Goal: Check status: Check status

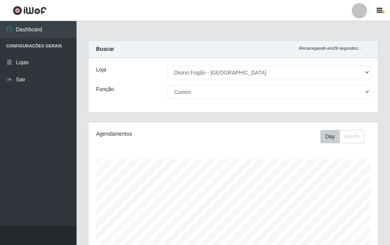
select select "499"
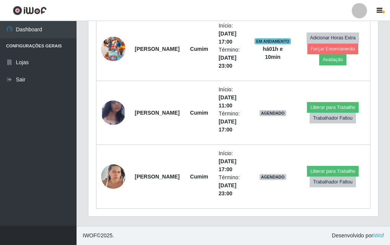
scroll to position [159, 290]
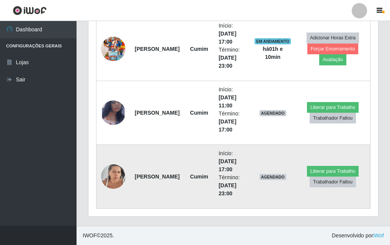
click at [111, 169] on img at bounding box center [113, 176] width 24 height 33
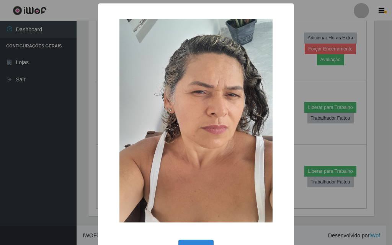
click at [76, 159] on div "× OK Cancel" at bounding box center [196, 122] width 392 height 245
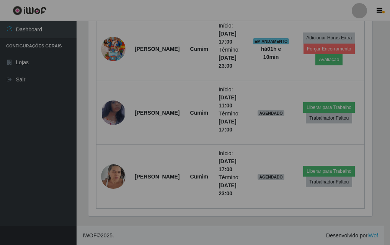
scroll to position [159, 290]
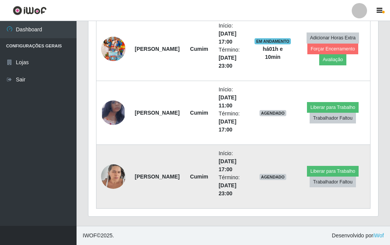
click at [111, 175] on img at bounding box center [113, 176] width 24 height 33
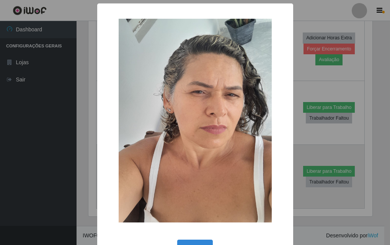
scroll to position [159, 286]
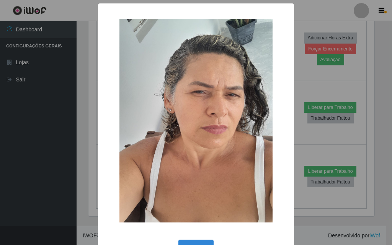
click at [98, 178] on div "× OK Cancel" at bounding box center [196, 135] width 196 height 264
click at [90, 135] on div "× OK Cancel" at bounding box center [196, 122] width 392 height 245
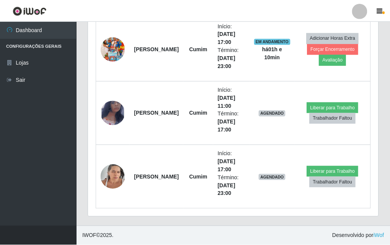
scroll to position [159, 290]
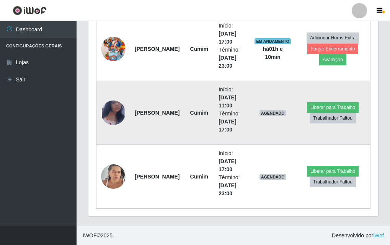
click at [107, 125] on td at bounding box center [113, 113] width 34 height 64
click at [109, 122] on img at bounding box center [113, 113] width 24 height 40
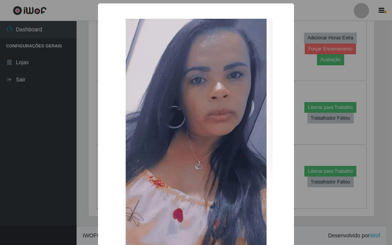
click at [82, 137] on div "× OK Cancel" at bounding box center [196, 122] width 392 height 245
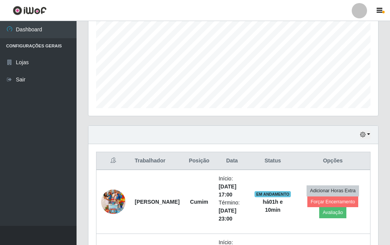
scroll to position [0, 0]
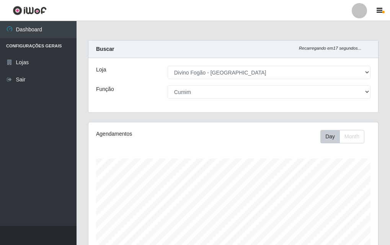
click at [199, 106] on div "Loja [Selecione...] Divino Fogão - Campina Grande Função [Selecione...] ASG ASG…" at bounding box center [233, 85] width 290 height 54
click at [198, 100] on div "Loja [Selecione...] Divino Fogão - Campina Grande Função [Selecione...] ASG ASG…" at bounding box center [233, 85] width 290 height 54
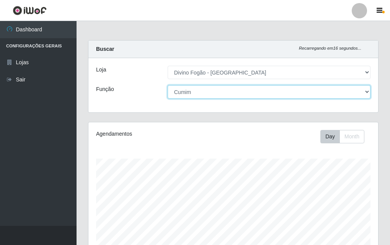
click at [199, 86] on select "[Selecione...] ASG ASG + ASG ++ Auxiliar de Cozinha Auxiliar de Cozinha + Auxil…" at bounding box center [269, 91] width 203 height 13
click at [168, 85] on select "[Selecione...] ASG ASG + ASG ++ Auxiliar de Cozinha Auxiliar de Cozinha + Auxil…" at bounding box center [269, 91] width 203 height 13
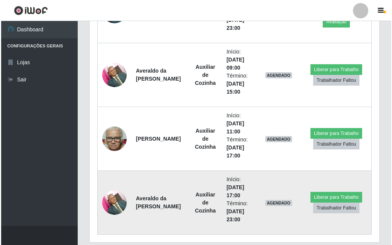
scroll to position [382, 0]
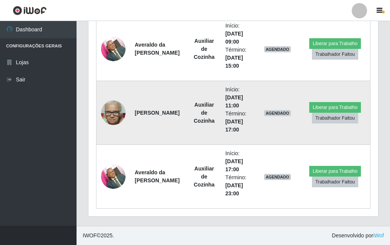
click at [111, 122] on img at bounding box center [113, 113] width 24 height 33
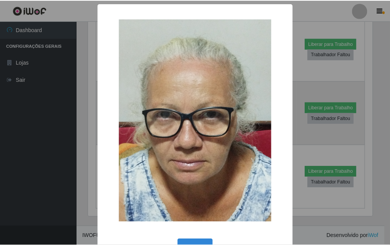
scroll to position [159, 286]
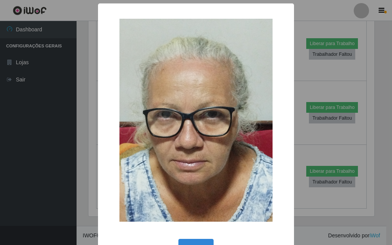
click at [70, 144] on div "× OK Cancel" at bounding box center [196, 122] width 392 height 245
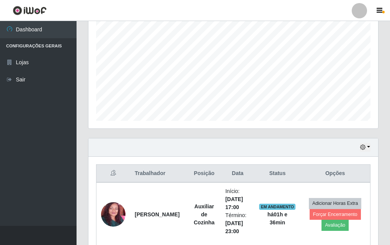
scroll to position [0, 0]
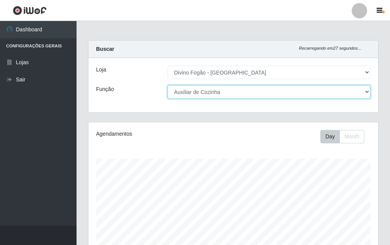
click at [237, 98] on select "[Selecione...] ASG ASG + ASG ++ Auxiliar de Cozinha Auxiliar de Cozinha + Auxil…" at bounding box center [269, 91] width 203 height 13
click at [168, 85] on select "[Selecione...] ASG ASG + ASG ++ Auxiliar de Cozinha Auxiliar de Cozinha + Auxil…" at bounding box center [269, 91] width 203 height 13
click at [227, 90] on select "[Selecione...] ASG ASG + ASG ++ Auxiliar de Cozinha Auxiliar de Cozinha + Auxil…" at bounding box center [269, 91] width 203 height 13
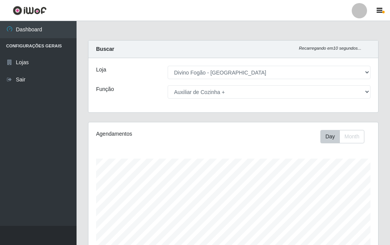
click at [214, 101] on div "Loja [Selecione...] Divino Fogão - Campina Grande Função [Selecione...] ASG ASG…" at bounding box center [233, 85] width 290 height 54
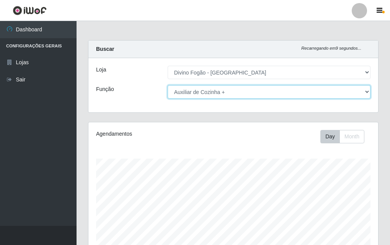
click at [211, 90] on select "[Selecione...] ASG ASG + ASG ++ Auxiliar de Cozinha Auxiliar de Cozinha + Auxil…" at bounding box center [269, 91] width 203 height 13
click at [168, 85] on select "[Selecione...] ASG ASG + ASG ++ Auxiliar de Cozinha Auxiliar de Cozinha + Auxil…" at bounding box center [269, 91] width 203 height 13
click at [205, 88] on select "[Selecione...] ASG ASG + ASG ++ Auxiliar de Cozinha Auxiliar de Cozinha + Auxil…" at bounding box center [269, 91] width 203 height 13
click at [204, 98] on select "[Selecione...] ASG ASG + ASG ++ Auxiliar de Cozinha Auxiliar de Cozinha + Auxil…" at bounding box center [269, 91] width 203 height 13
click at [168, 85] on select "[Selecione...] ASG ASG + ASG ++ Auxiliar de Cozinha Auxiliar de Cozinha + Auxil…" at bounding box center [269, 91] width 203 height 13
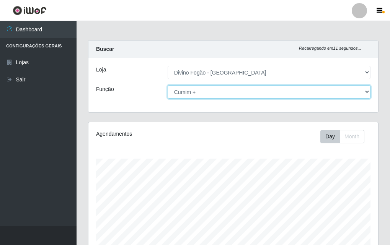
scroll to position [127, 0]
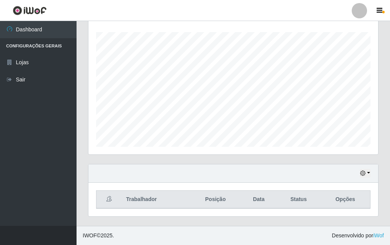
click at [357, 178] on div "Hoje 1 dia 3 dias 1 Semana Não encerrados" at bounding box center [233, 174] width 290 height 18
click at [363, 173] on icon "button" at bounding box center [362, 173] width 5 height 5
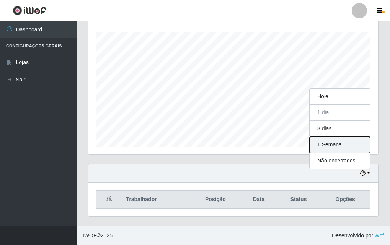
click at [341, 148] on button "1 Semana" at bounding box center [340, 145] width 60 height 16
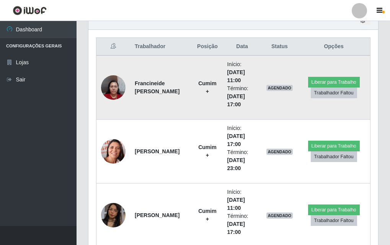
click at [113, 79] on img at bounding box center [113, 87] width 24 height 33
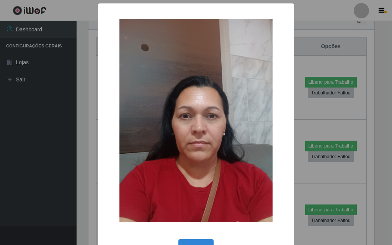
click at [88, 129] on div "× OK Cancel" at bounding box center [196, 122] width 392 height 245
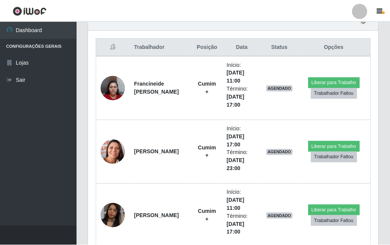
scroll to position [356, 0]
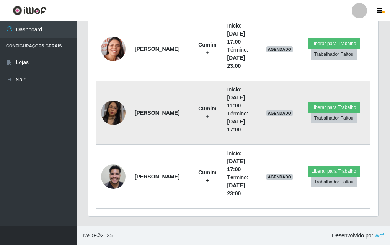
click at [106, 116] on img at bounding box center [113, 113] width 24 height 44
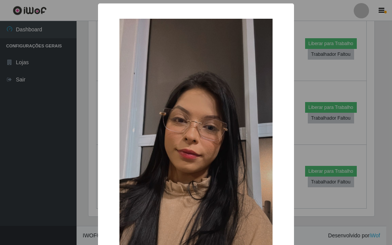
click at [88, 138] on div "× OK Cancel" at bounding box center [196, 122] width 392 height 245
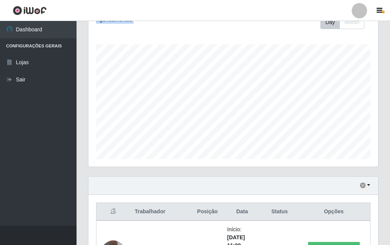
scroll to position [0, 0]
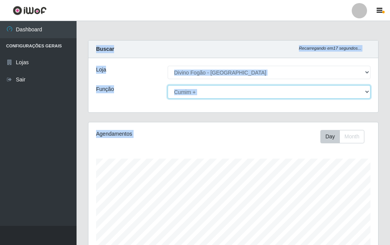
click at [188, 89] on select "[Selecione...] ASG ASG + ASG ++ Auxiliar de Cozinha Auxiliar de Cozinha + Auxil…" at bounding box center [269, 91] width 203 height 13
click at [191, 93] on select "[Selecione...] ASG ASG + ASG ++ Auxiliar de Cozinha Auxiliar de Cozinha + Auxil…" at bounding box center [269, 91] width 203 height 13
click at [168, 85] on select "[Selecione...] ASG ASG + ASG ++ Auxiliar de Cozinha Auxiliar de Cozinha + Auxil…" at bounding box center [269, 91] width 203 height 13
click at [190, 93] on select "[Selecione...] ASG ASG + ASG ++ Auxiliar de Cozinha Auxiliar de Cozinha + Auxil…" at bounding box center [269, 91] width 203 height 13
click at [168, 85] on select "[Selecione...] ASG ASG + ASG ++ Auxiliar de Cozinha Auxiliar de Cozinha + Auxil…" at bounding box center [269, 91] width 203 height 13
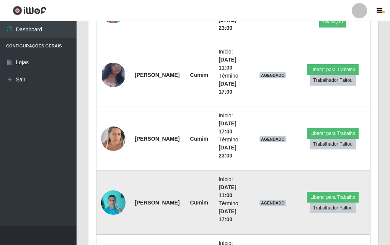
scroll to position [586, 0]
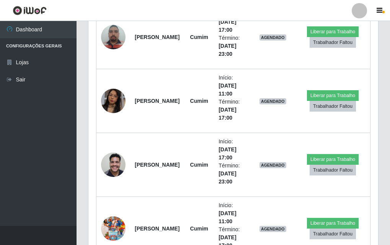
click at [61, 151] on ul "Dashboard Configurações Gerais Lojas Sair" at bounding box center [38, 123] width 77 height 205
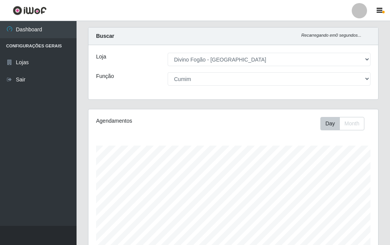
scroll to position [0, 0]
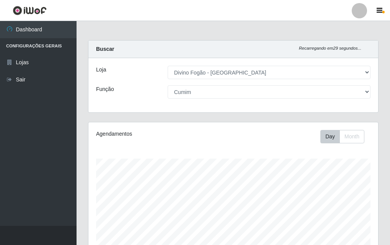
click at [276, 103] on div "Loja [Selecione...] Divino Fogão - Campina Grande Função [Selecione...] ASG ASG…" at bounding box center [233, 85] width 290 height 54
click at [344, 134] on button "Month" at bounding box center [351, 136] width 25 height 13
click at [194, 85] on div "Loja [Selecione...] Divino Fogão - Campina Grande Função [Selecione...] ASG ASG…" at bounding box center [233, 85] width 290 height 54
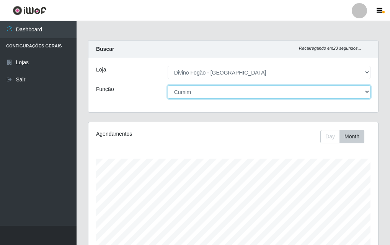
click at [194, 89] on select "[Selecione...] ASG ASG + ASG ++ Auxiliar de Cozinha Auxiliar de Cozinha + Auxil…" at bounding box center [269, 91] width 203 height 13
select select "9"
click at [168, 85] on select "[Selecione...] ASG ASG + ASG ++ Auxiliar de Cozinha Auxiliar de Cozinha + Auxil…" at bounding box center [269, 91] width 203 height 13
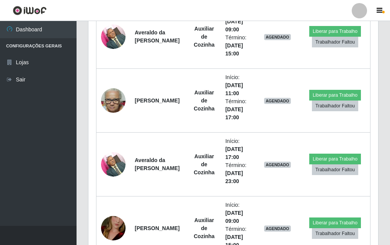
scroll to position [624, 0]
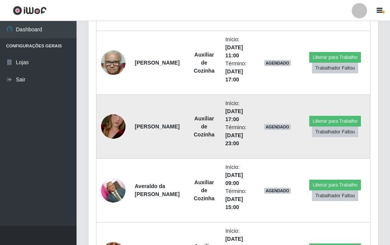
click at [113, 132] on img at bounding box center [113, 127] width 24 height 44
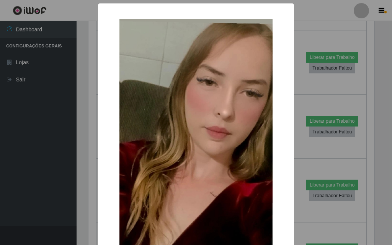
click at [84, 137] on div "× OK Cancel" at bounding box center [196, 122] width 392 height 245
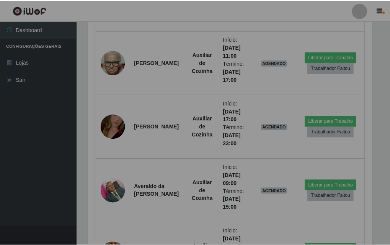
scroll to position [159, 290]
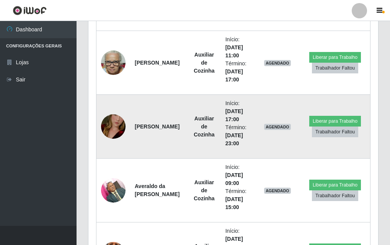
click at [107, 129] on img at bounding box center [113, 127] width 24 height 44
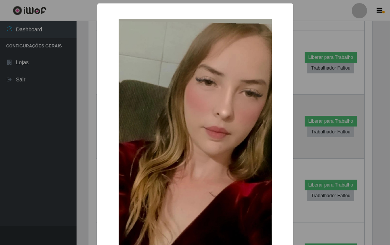
scroll to position [159, 286]
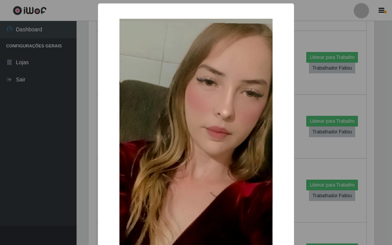
click at [98, 139] on div "× OK Cancel" at bounding box center [196, 169] width 196 height 332
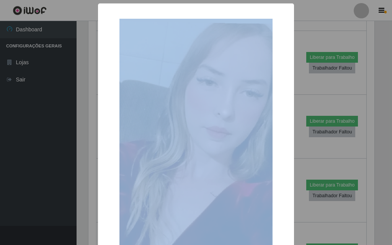
click at [98, 139] on div "× OK Cancel" at bounding box center [196, 169] width 196 height 332
click at [88, 143] on div "× OK Cancel" at bounding box center [196, 122] width 392 height 245
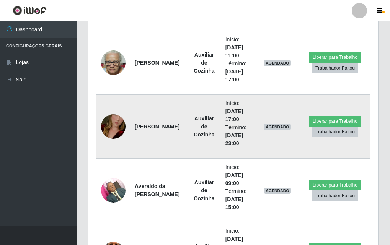
scroll to position [777, 0]
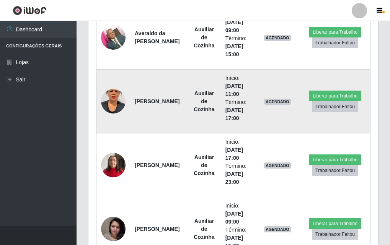
click at [116, 103] on img at bounding box center [113, 102] width 24 height 44
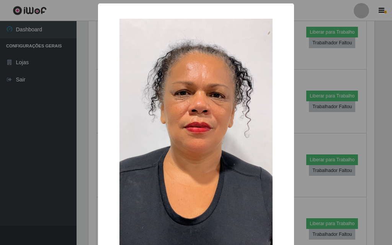
click at [93, 119] on div "× OK Cancel" at bounding box center [196, 122] width 392 height 245
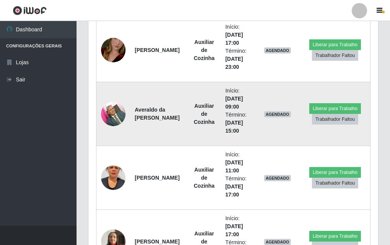
scroll to position [662, 0]
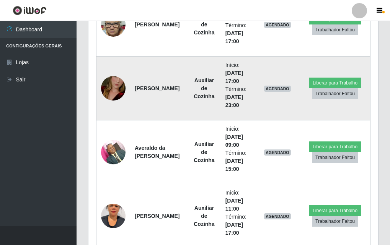
click at [118, 83] on img at bounding box center [113, 89] width 24 height 44
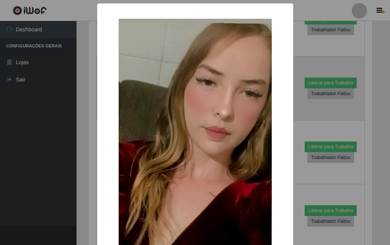
scroll to position [159, 286]
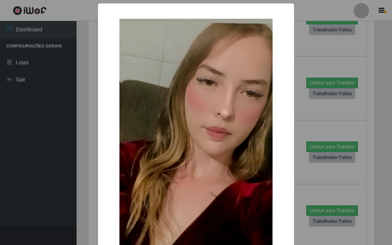
click at [87, 116] on div "× OK Cancel" at bounding box center [196, 122] width 392 height 245
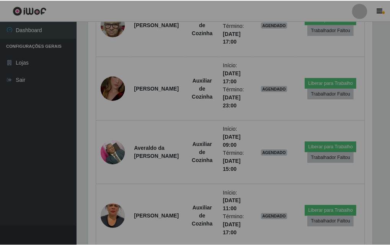
scroll to position [159, 290]
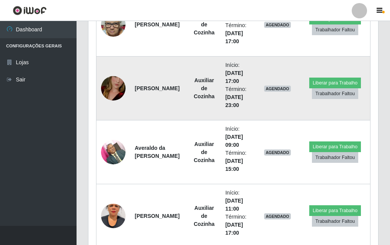
click at [104, 88] on img at bounding box center [113, 89] width 24 height 44
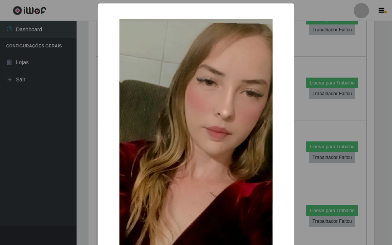
click at [89, 106] on div "× OK Cancel" at bounding box center [196, 122] width 392 height 245
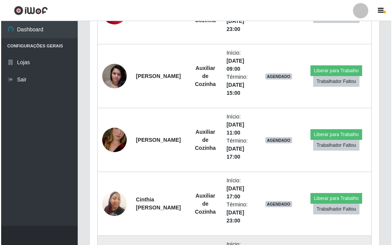
scroll to position [1007, 0]
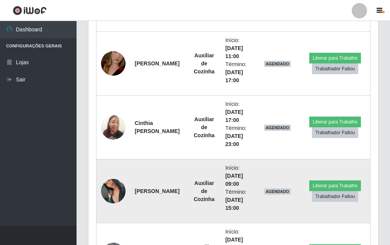
click at [111, 196] on img at bounding box center [113, 192] width 24 height 44
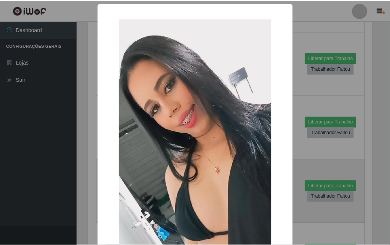
scroll to position [159, 286]
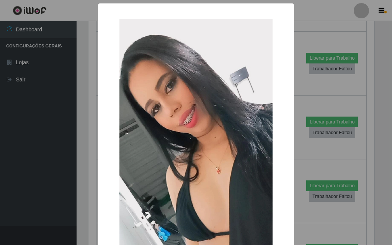
click at [90, 179] on div "× OK Cancel" at bounding box center [196, 122] width 392 height 245
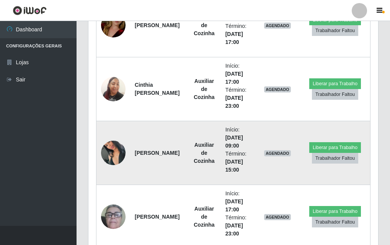
scroll to position [1083, 0]
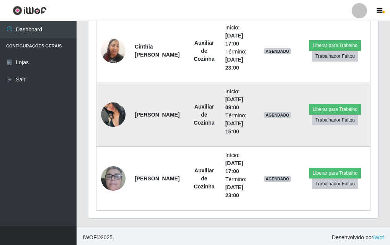
click at [107, 118] on img at bounding box center [113, 115] width 24 height 44
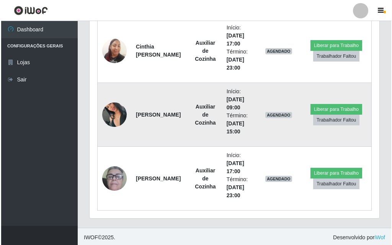
scroll to position [159, 286]
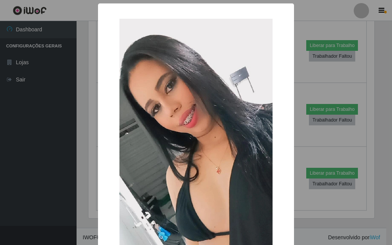
click at [90, 140] on div "× OK Cancel" at bounding box center [196, 122] width 392 height 245
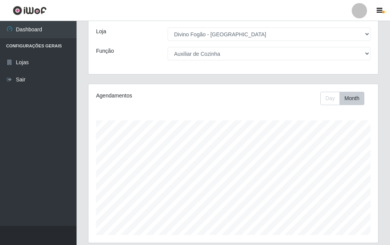
scroll to position [0, 0]
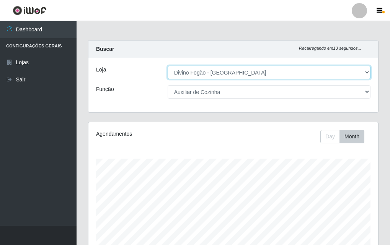
click at [178, 69] on select "[Selecione...] Divino Fogão - [GEOGRAPHIC_DATA]" at bounding box center [269, 72] width 203 height 13
click at [178, 68] on select "[Selecione...] Divino Fogão - [GEOGRAPHIC_DATA]" at bounding box center [269, 72] width 203 height 13
click at [168, 66] on select "[Selecione...] Divino Fogão - [GEOGRAPHIC_DATA]" at bounding box center [269, 72] width 203 height 13
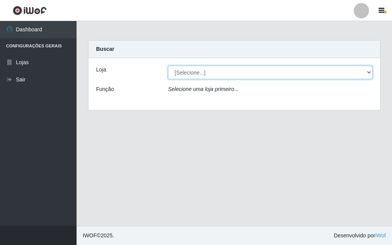
drag, startPoint x: 199, startPoint y: 67, endPoint x: 197, endPoint y: 74, distance: 7.4
click at [199, 67] on select "[Selecione...] Divino Fogão - [GEOGRAPHIC_DATA]" at bounding box center [270, 72] width 204 height 13
click at [168, 66] on select "[Selecione...] Divino Fogão - [GEOGRAPHIC_DATA]" at bounding box center [270, 72] width 204 height 13
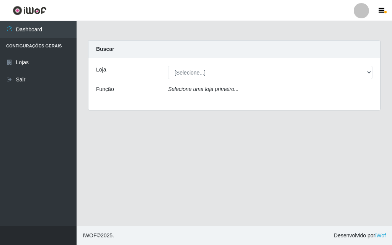
click at [189, 90] on icon "Selecione uma loja primeiro..." at bounding box center [203, 89] width 70 height 6
drag, startPoint x: 218, startPoint y: 80, endPoint x: 215, endPoint y: 88, distance: 8.0
click at [216, 80] on div "Loja [Selecione...] Divino Fogão - Campina Grande Função Selecione uma loja pri…" at bounding box center [234, 84] width 292 height 52
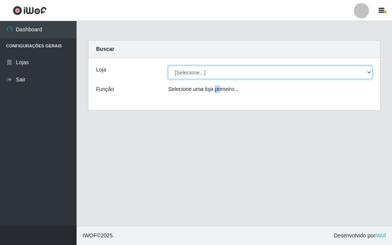
click at [217, 73] on select "[Selecione...] Divino Fogão - [GEOGRAPHIC_DATA]" at bounding box center [270, 72] width 204 height 13
select select "499"
click at [168, 66] on select "[Selecione...] Divino Fogão - [GEOGRAPHIC_DATA]" at bounding box center [270, 72] width 204 height 13
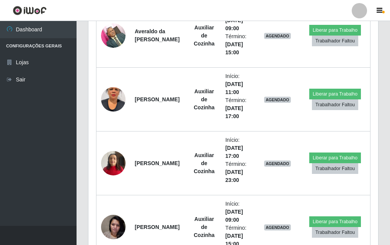
scroll to position [741, 0]
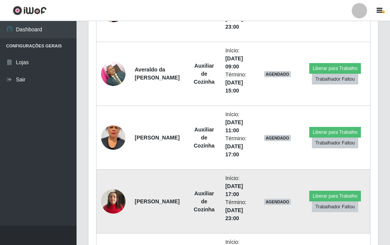
click at [141, 199] on strong "[PERSON_NAME]" at bounding box center [157, 202] width 45 height 6
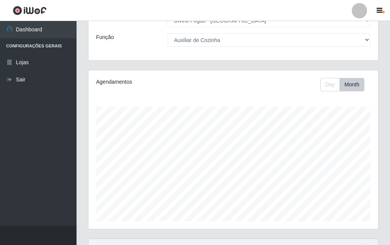
scroll to position [0, 0]
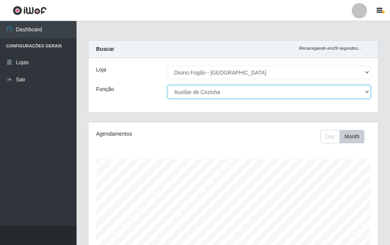
click at [183, 91] on select "[Selecione...] ASG ASG + ASG ++ Auxiliar de Cozinha Auxiliar de Cozinha + Auxil…" at bounding box center [269, 91] width 203 height 13
click at [168, 85] on select "[Selecione...] ASG ASG + ASG ++ Auxiliar de Cozinha Auxiliar de Cozinha + Auxil…" at bounding box center [269, 91] width 203 height 13
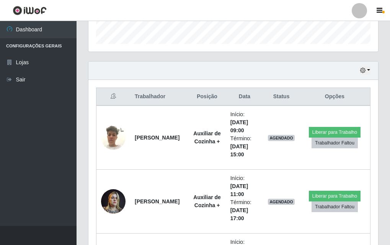
click at [369, 65] on div "Hoje 1 dia 3 dias 1 Semana Não encerrados" at bounding box center [233, 71] width 290 height 18
click at [365, 73] on icon "button" at bounding box center [362, 70] width 5 height 5
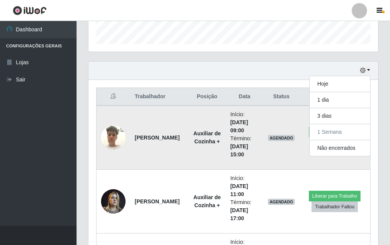
click at [105, 140] on img at bounding box center [113, 137] width 24 height 33
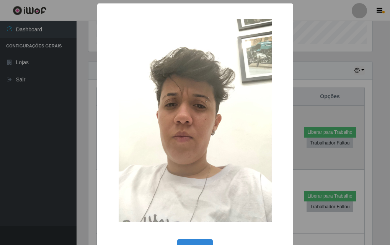
scroll to position [159, 286]
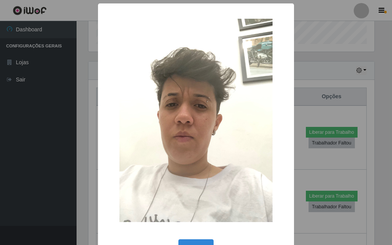
click at [91, 170] on div "× OK Cancel" at bounding box center [196, 122] width 392 height 245
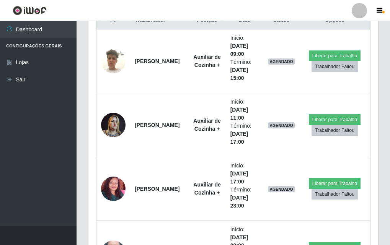
scroll to position [421, 0]
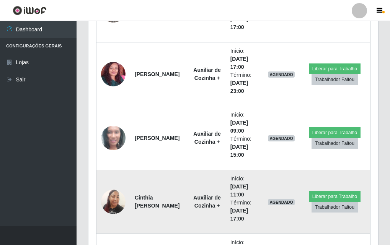
click at [121, 206] on img at bounding box center [113, 202] width 24 height 33
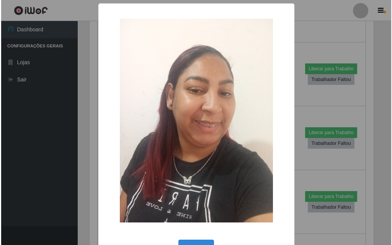
scroll to position [159, 286]
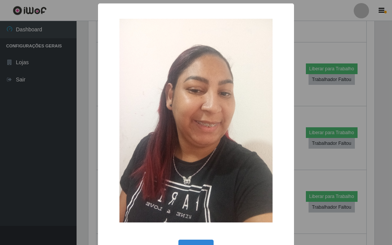
click at [84, 189] on div "× OK Cancel" at bounding box center [196, 122] width 392 height 245
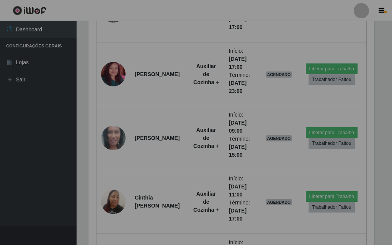
scroll to position [159, 290]
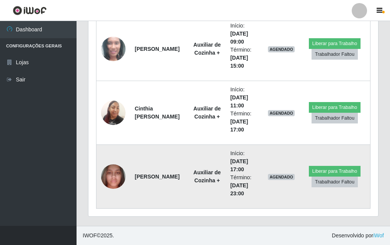
click at [114, 176] on img at bounding box center [113, 176] width 24 height 33
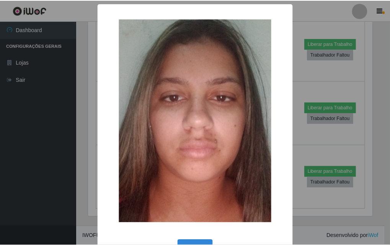
scroll to position [159, 286]
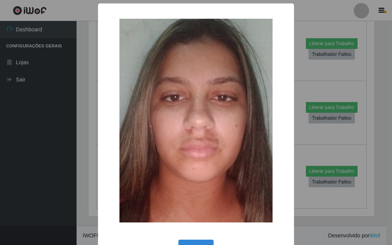
click at [93, 177] on div "× OK Cancel" at bounding box center [196, 122] width 392 height 245
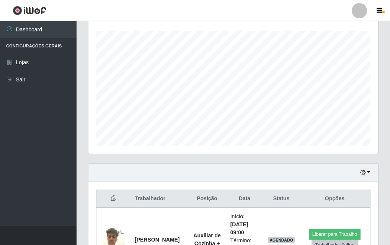
scroll to position [0, 0]
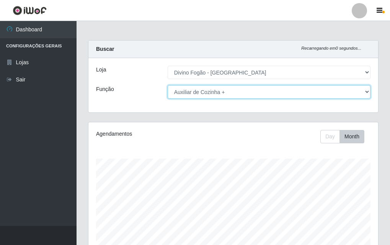
click at [210, 87] on select "[Selecione...] ASG ASG + ASG ++ Auxiliar de Cozinha Auxiliar de Cozinha + Auxil…" at bounding box center [269, 91] width 203 height 13
select select "17"
click at [168, 85] on select "[Selecione...] ASG ASG + ASG ++ Auxiliar de Cozinha Auxiliar de Cozinha + Auxil…" at bounding box center [269, 91] width 203 height 13
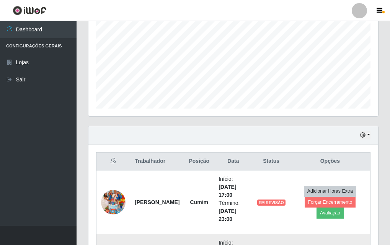
scroll to position [280, 0]
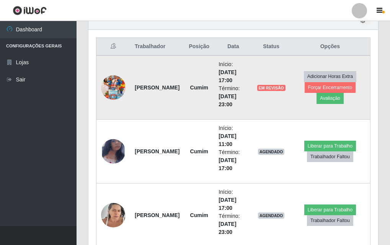
click at [118, 86] on img at bounding box center [113, 88] width 24 height 44
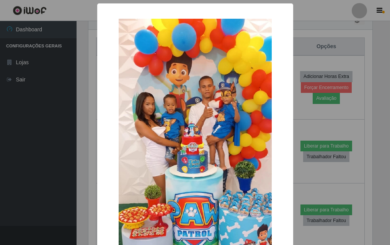
scroll to position [159, 286]
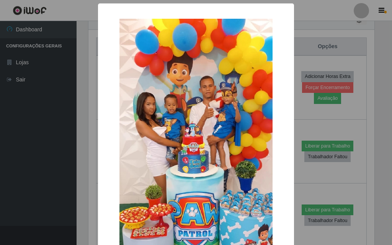
click at [39, 16] on div "× OK Cancel" at bounding box center [196, 122] width 392 height 245
click at [99, 70] on div "× OK Cancel" at bounding box center [196, 169] width 196 height 333
click at [83, 75] on div "× OK Cancel" at bounding box center [196, 122] width 392 height 245
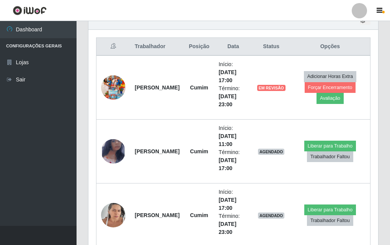
scroll to position [159, 290]
